Goal: Answer question/provide support

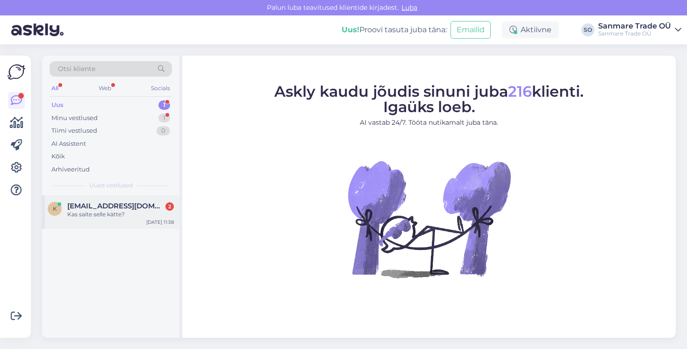
click at [134, 205] on span "[EMAIL_ADDRESS][DOMAIN_NAME]" at bounding box center [115, 206] width 97 height 8
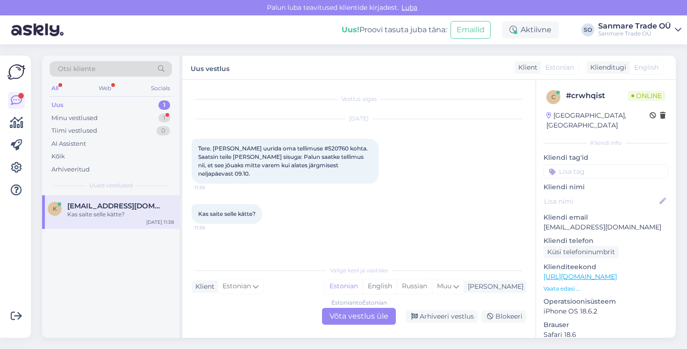
click at [313, 149] on span "Tere. [PERSON_NAME] uurida oma tellimuse #520760 kohta. Saatsin teile [PERSON_N…" at bounding box center [283, 161] width 171 height 32
click at [313, 149] on span "Tere. Soovin uurida oma tellimuse #520760 kohta. Saatsin teile meili sisuga: Pa…" at bounding box center [283, 161] width 171 height 32
copy span "520760"
click at [345, 311] on div "Estonian to Estonian Võta vestlus üle" at bounding box center [359, 316] width 74 height 17
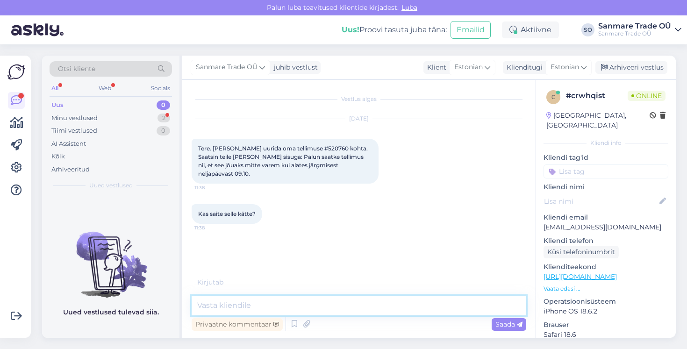
click at [305, 312] on textarea at bounding box center [359, 306] width 335 height 20
type textarea "Tere!"
type textarea "Näeme et olete kirjutanud tõesti."
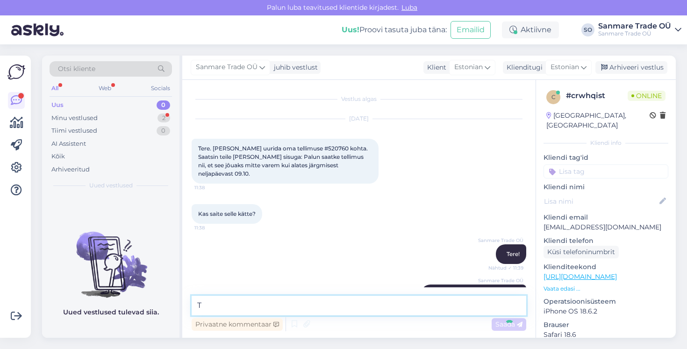
scroll to position [19, 0]
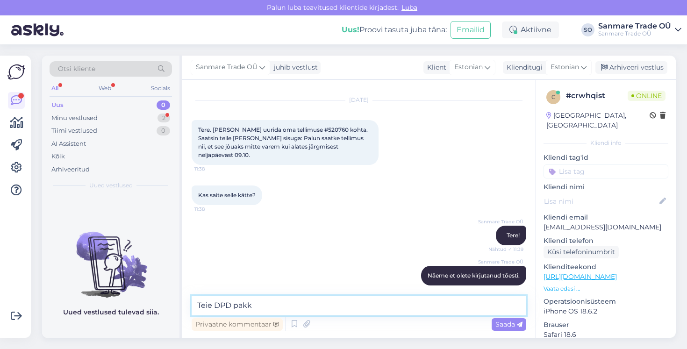
paste textarea "01425072216798"
type textarea "Teie DPD pakk 01425072216798 hakkas liikuma 2.oktoobril"
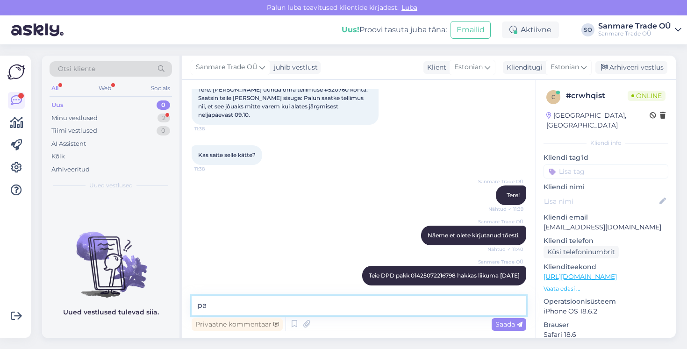
type textarea "p"
type textarea "Meie partnerilaostse"
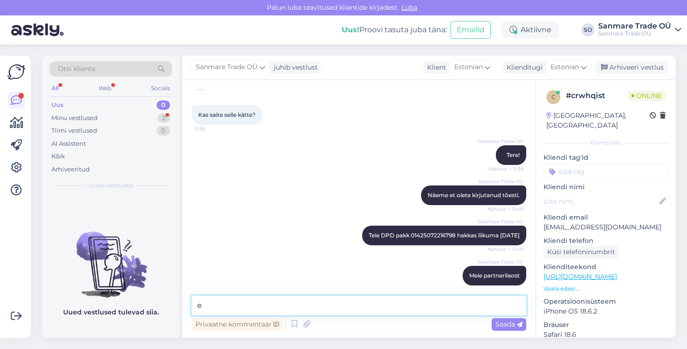
type textarea "e"
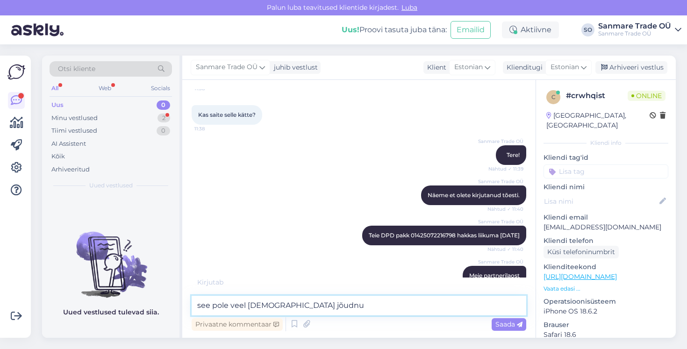
type textarea "see pole veel eesti jõudnud"
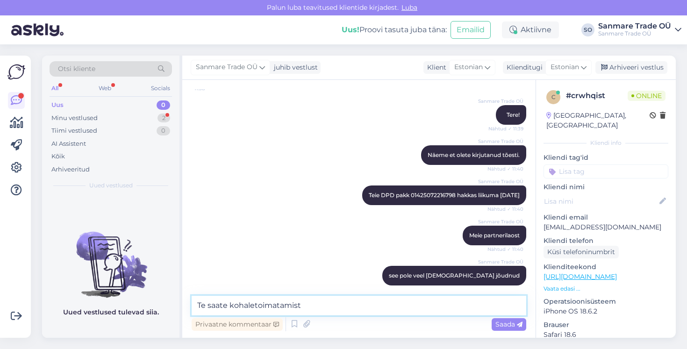
scroll to position [188, 0]
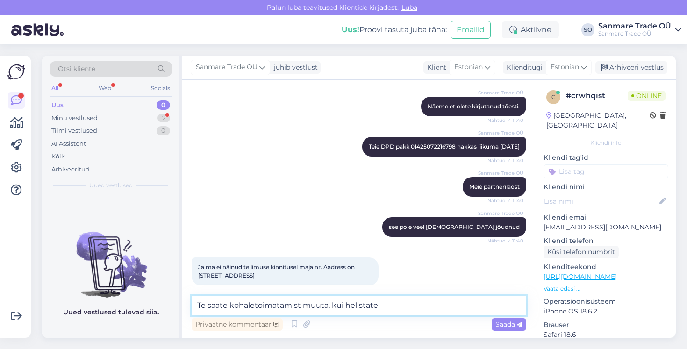
paste textarea "613 0012"
type textarea "Te saate kohaletoimatamist muuta, kui helistate 613 0012"
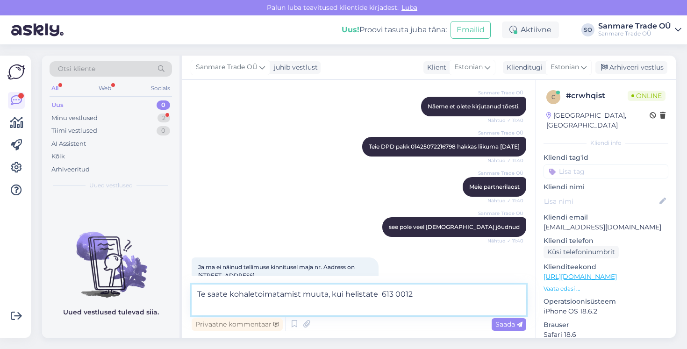
click at [438, 291] on textarea "Te saate kohaletoimatamist muuta, kui helistate 613 0012" at bounding box center [359, 300] width 335 height 31
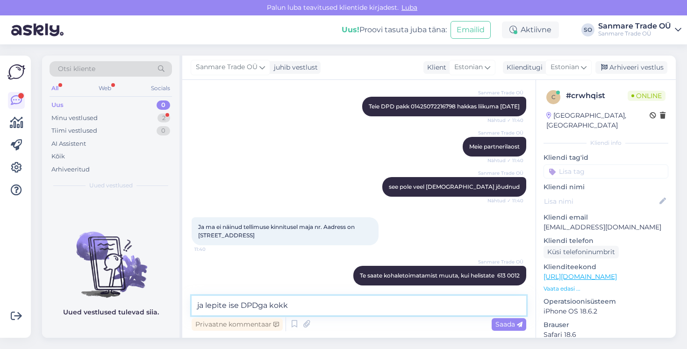
type textarea "ja lepite ise DPDga kokku"
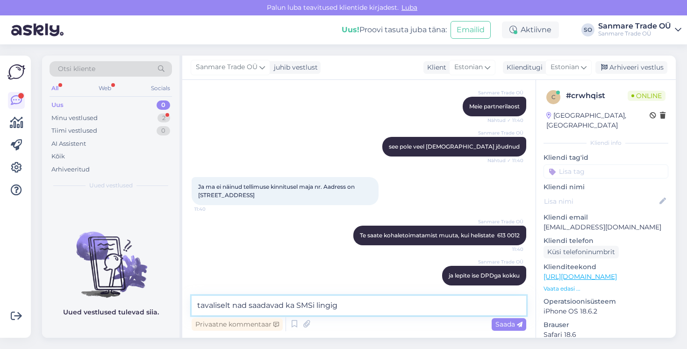
type textarea "tavaliselt nad saadavad ka SMSi lingiga"
type textarea "e"
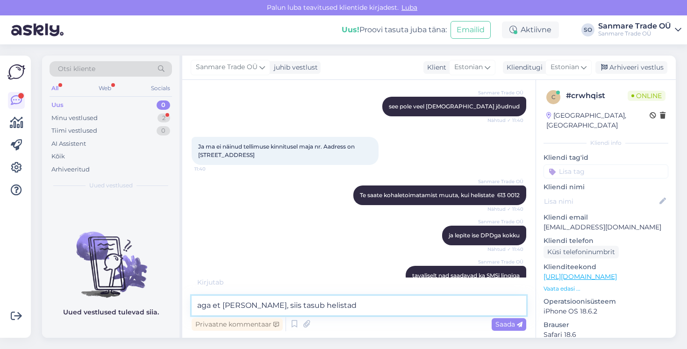
type textarea "aga et olla kindel, siis tasub helistada"
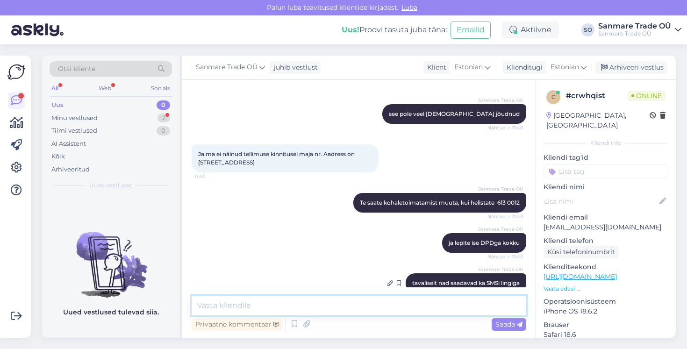
scroll to position [389, 0]
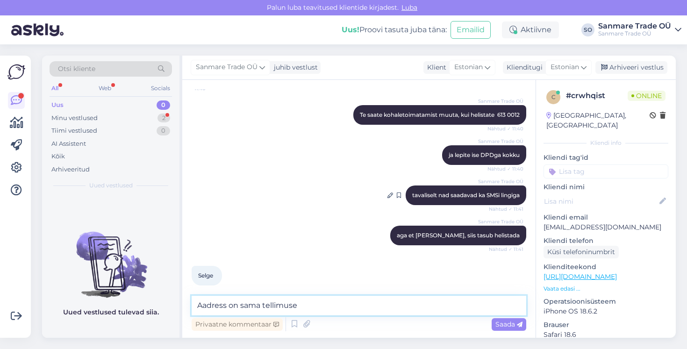
type textarea "Aadress on sama tellimusel"
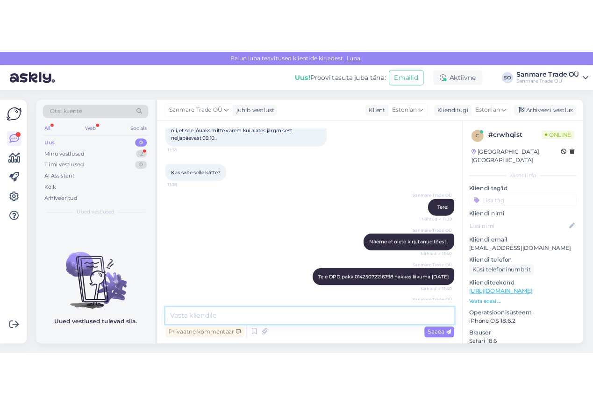
scroll to position [0, 0]
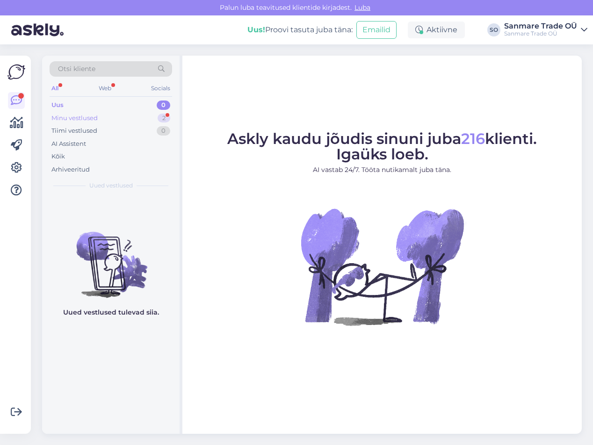
click at [101, 121] on div "Minu vestlused 2" at bounding box center [111, 118] width 122 height 13
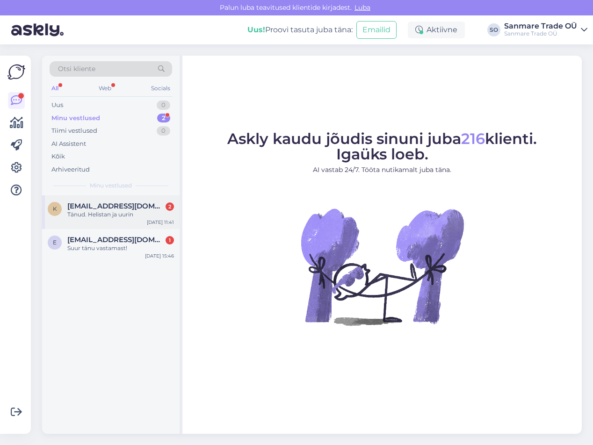
click at [127, 219] on div "K Kristelmargus1@gmail.com 2 Tänud. Helistan ja uurin Oct 6 11:41" at bounding box center [110, 212] width 137 height 34
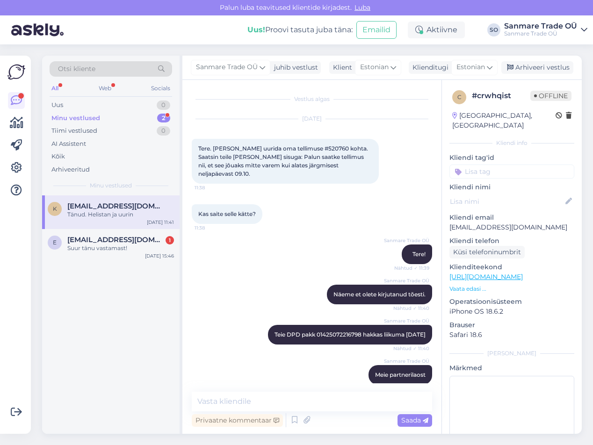
scroll to position [414, 0]
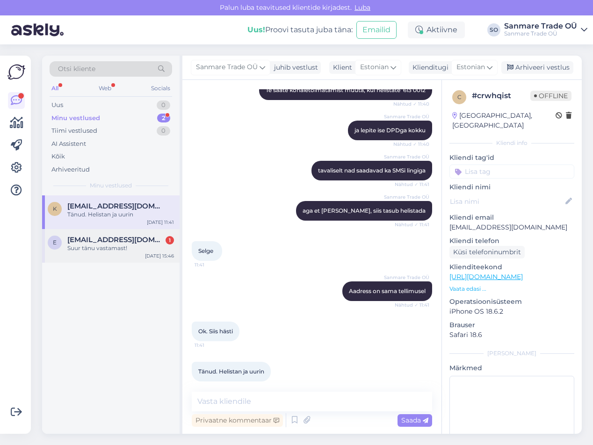
click at [136, 244] on div "Suur tänu vastamast!" at bounding box center [120, 248] width 107 height 8
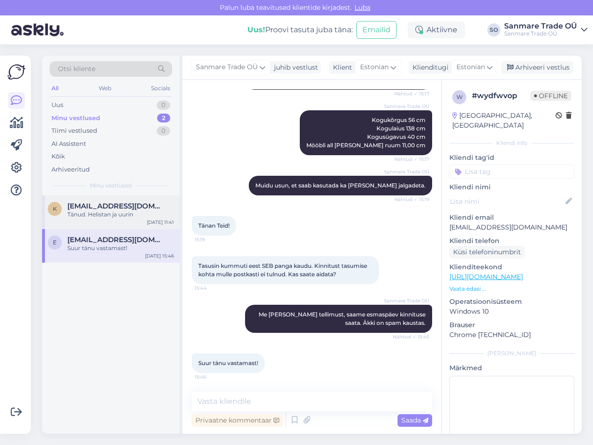
click at [135, 214] on div "Tänud. Helistan ja uurin" at bounding box center [120, 214] width 107 height 8
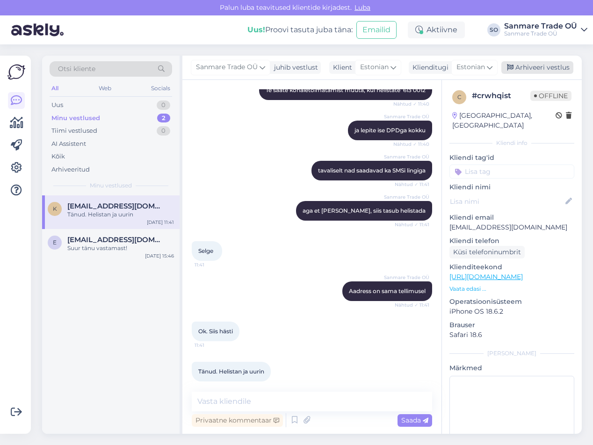
click at [544, 70] on div "Arhiveeri vestlus" at bounding box center [537, 67] width 72 height 13
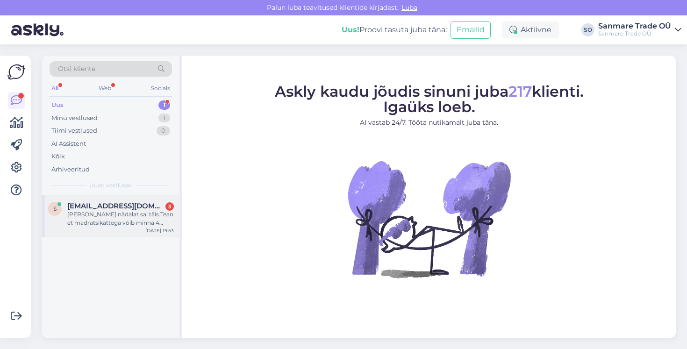
click at [127, 215] on div "[PERSON_NAME] nädalat sai täis.Tean et madratsikattega võib minna 4 nädalat aga…" at bounding box center [120, 218] width 107 height 17
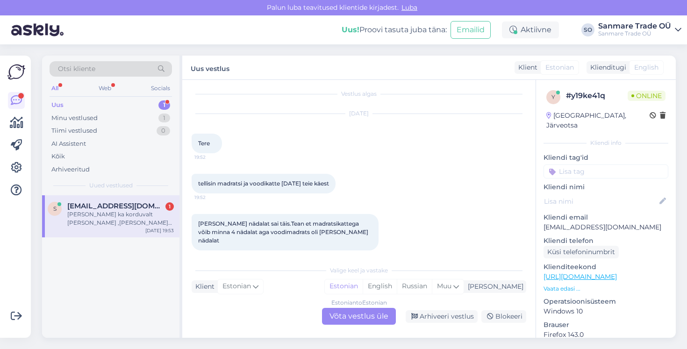
scroll to position [45, 0]
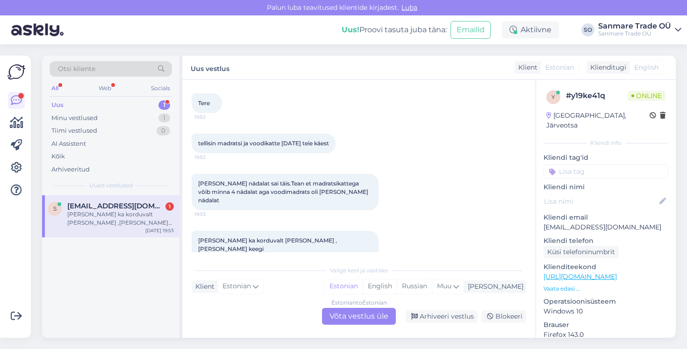
click at [376, 312] on div "Estonian to Estonian Võta vestlus üle" at bounding box center [359, 316] width 74 height 17
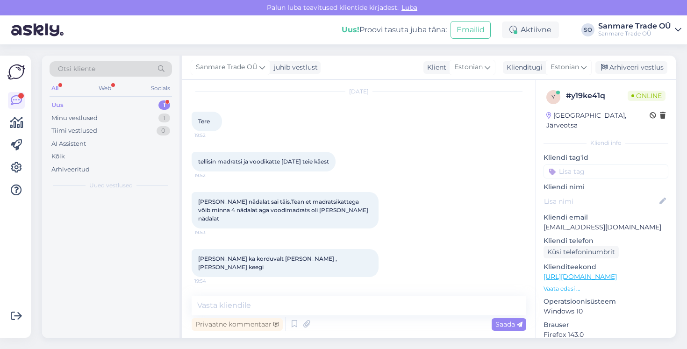
scroll to position [10, 0]
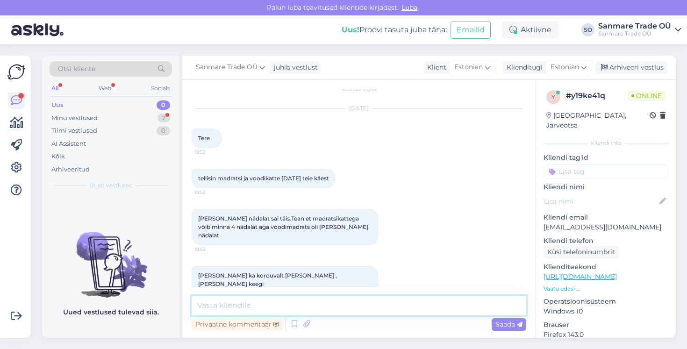
click at [368, 304] on textarea at bounding box center [359, 306] width 335 height 20
type textarea "Tere! Läksid [PERSON_NAME] mõlemad tooted."
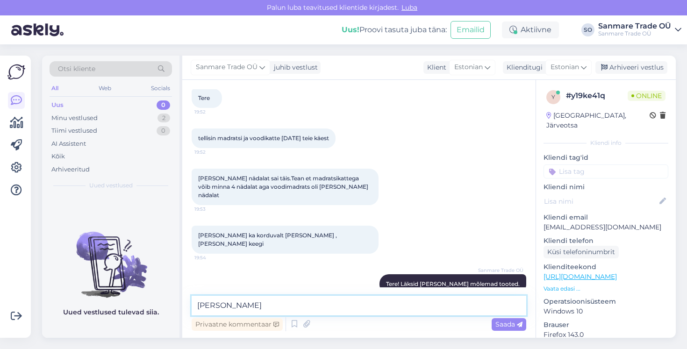
scroll to position [91, 0]
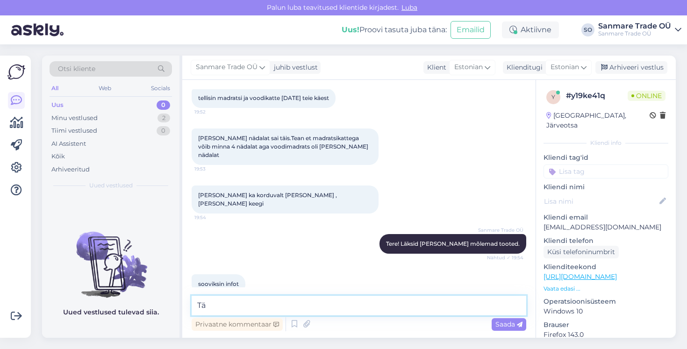
type textarea "T"
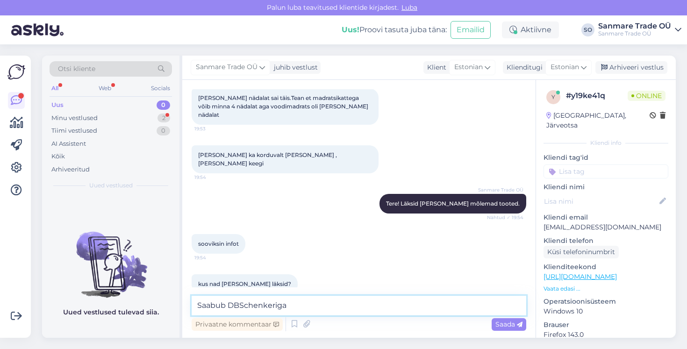
click at [306, 308] on textarea "Saabub DBSchenkeriga" at bounding box center [359, 306] width 335 height 20
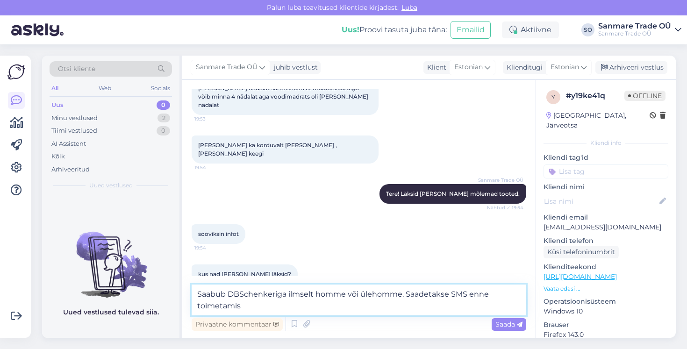
type textarea "Saabub DBSchenkeriga ilmselt homme või ülehomme. Saadetakse SMS enne toimetamist"
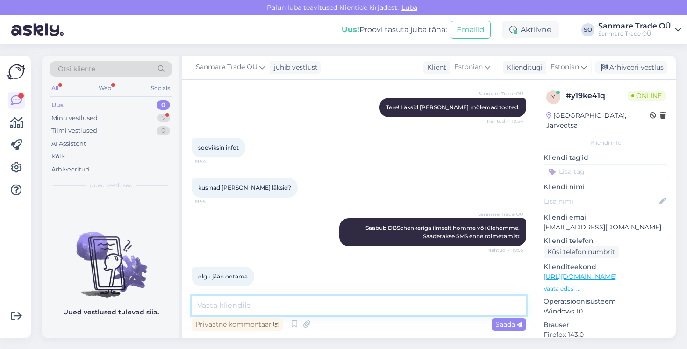
scroll to position [260, 0]
